Goal: Information Seeking & Learning: Learn about a topic

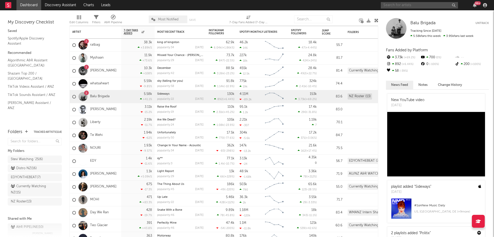
click at [396, 6] on input "text" at bounding box center [419, 5] width 77 height 6
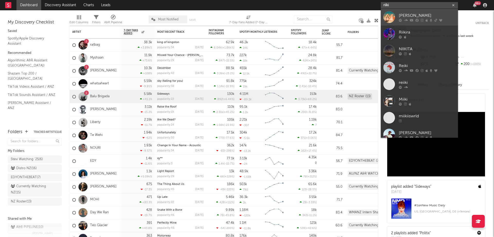
type input "riiki"
click at [399, 18] on div "[PERSON_NAME]" at bounding box center [427, 15] width 57 height 6
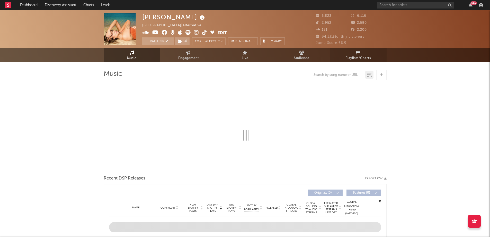
click at [361, 54] on link "Playlists/Charts" at bounding box center [358, 55] width 57 height 14
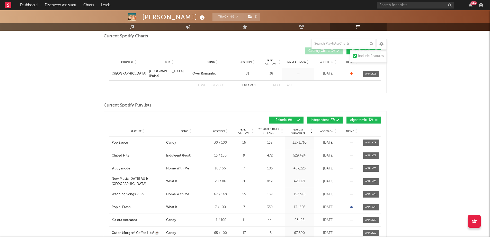
scroll to position [77, 0]
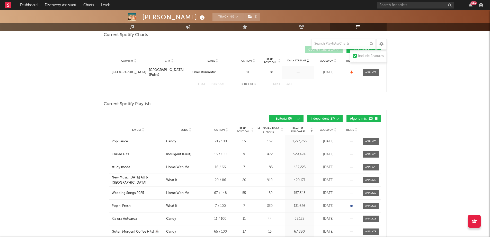
click at [325, 125] on div "Playlist City Song Position Peak Position Estimated Daily Streams Playlist Foll…" at bounding box center [245, 130] width 272 height 10
click at [327, 129] on span "Added On" at bounding box center [326, 129] width 13 height 3
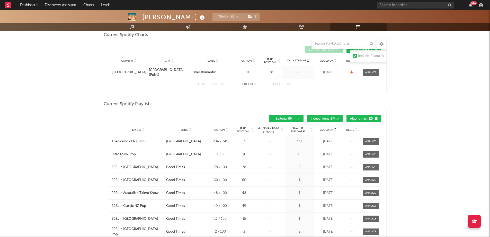
click at [327, 129] on span "Added On" at bounding box center [326, 129] width 13 height 3
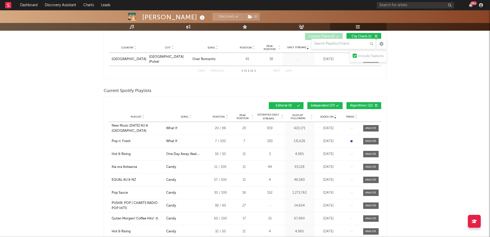
scroll to position [103, 0]
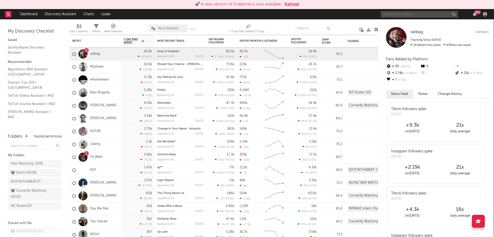
click at [416, 13] on input "text" at bounding box center [419, 14] width 77 height 6
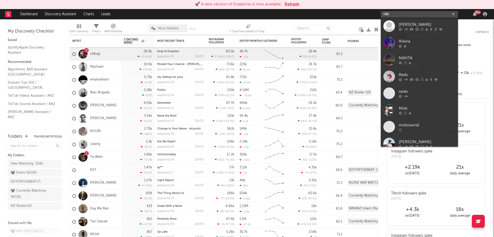
type input "riiki"
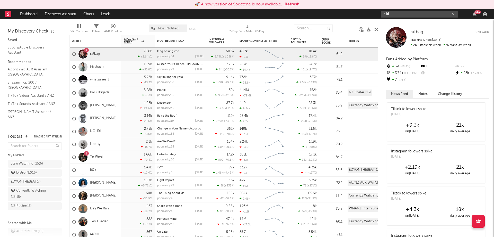
click at [414, 11] on input "riiki" at bounding box center [419, 14] width 77 height 6
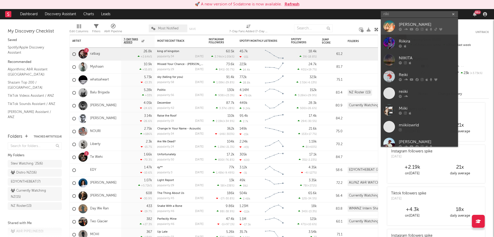
click at [410, 21] on link "[PERSON_NAME]" at bounding box center [419, 26] width 77 height 17
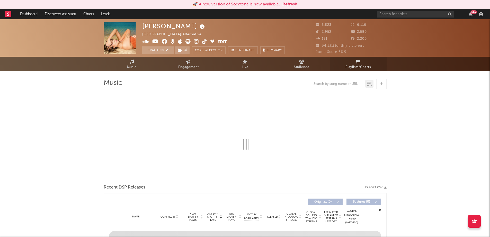
click at [356, 64] on span "Playlists/Charts" at bounding box center [358, 67] width 25 height 6
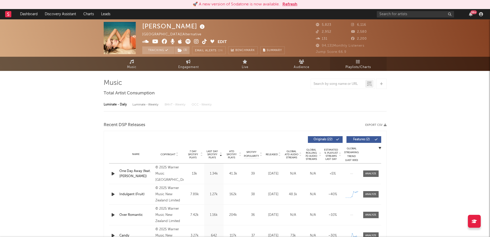
select select "6m"
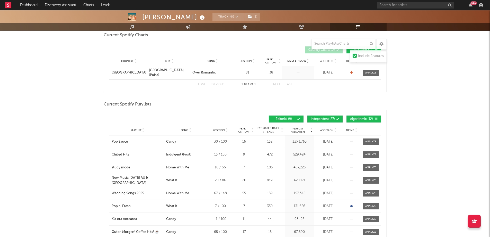
scroll to position [77, 0]
click at [322, 128] on span "Added On" at bounding box center [326, 129] width 13 height 3
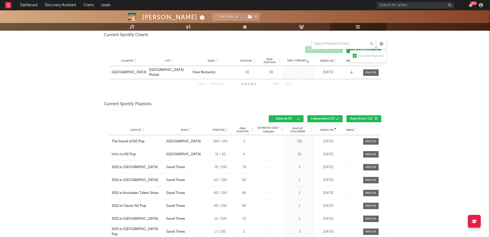
click at [327, 129] on span "Added On" at bounding box center [326, 129] width 13 height 3
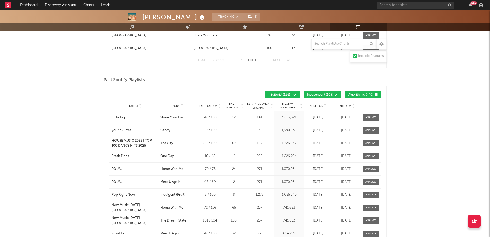
scroll to position [618, 0]
